Goal: Information Seeking & Learning: Learn about a topic

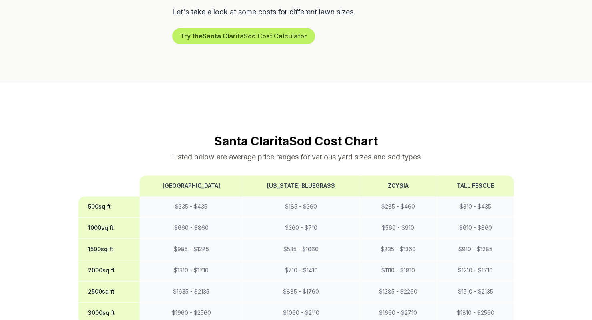
scroll to position [560, 0]
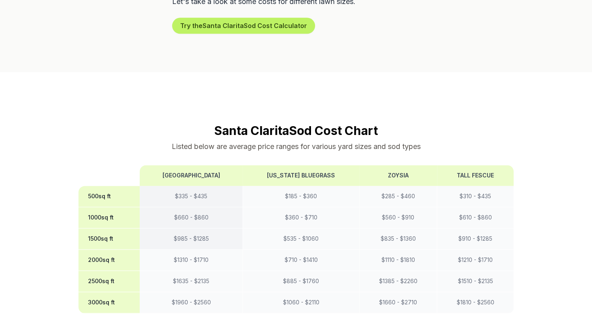
click at [191, 228] on td "$ 985 - $ 1285" at bounding box center [191, 238] width 103 height 21
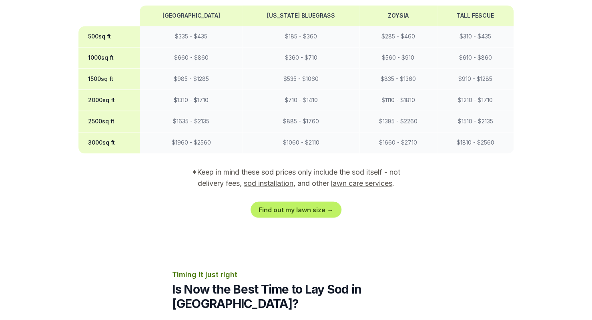
scroll to position [720, 0]
click at [299, 201] on link "Find out my lawn size →" at bounding box center [296, 209] width 91 height 16
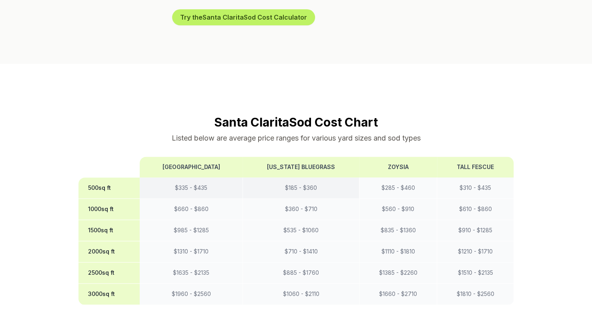
scroll to position [640, 0]
